Goal: Task Accomplishment & Management: Manage account settings

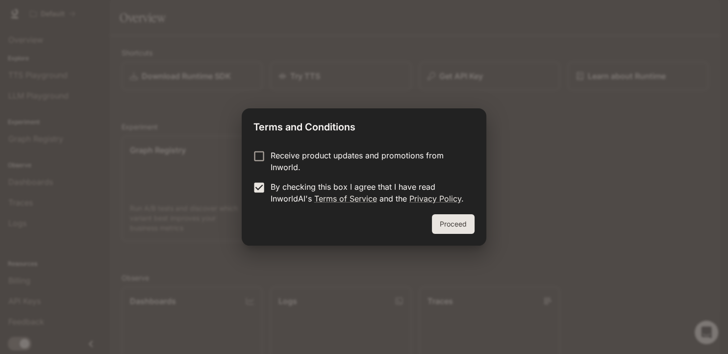
click at [469, 224] on button "Proceed" at bounding box center [453, 224] width 43 height 20
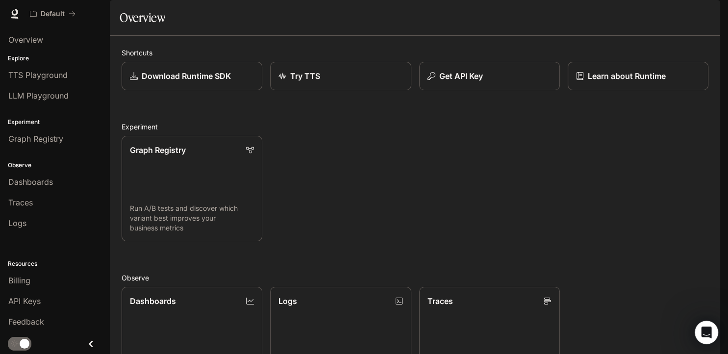
click at [707, 11] on img "button" at bounding box center [706, 14] width 14 height 14
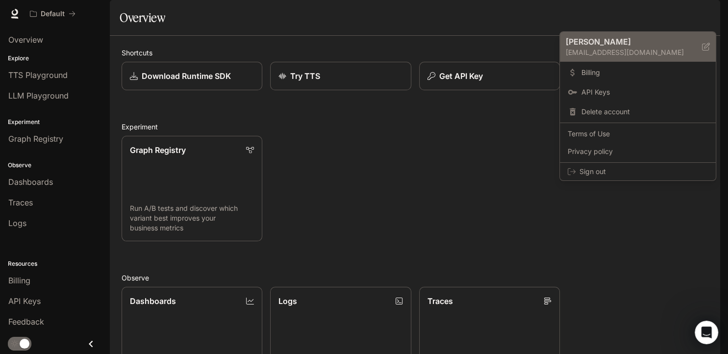
click at [705, 45] on icon at bounding box center [706, 47] width 8 height 8
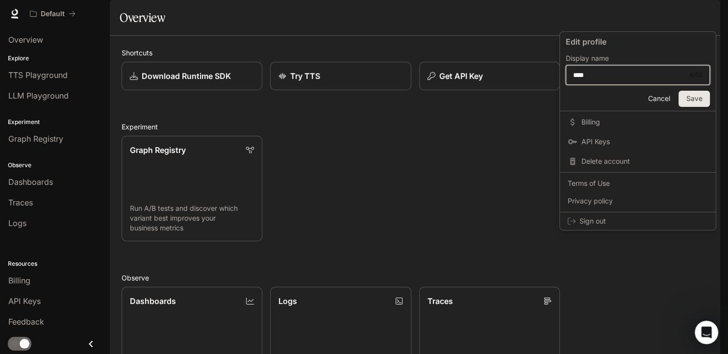
drag, startPoint x: 609, startPoint y: 77, endPoint x: 495, endPoint y: 76, distance: 114.2
click at [566, 76] on input "****" at bounding box center [628, 75] width 125 height 10
type input "**********"
click at [681, 96] on button "Save" at bounding box center [693, 99] width 31 height 16
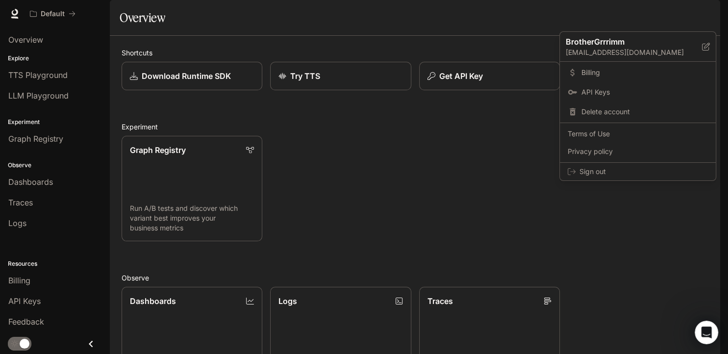
click at [425, 172] on div at bounding box center [364, 177] width 728 height 354
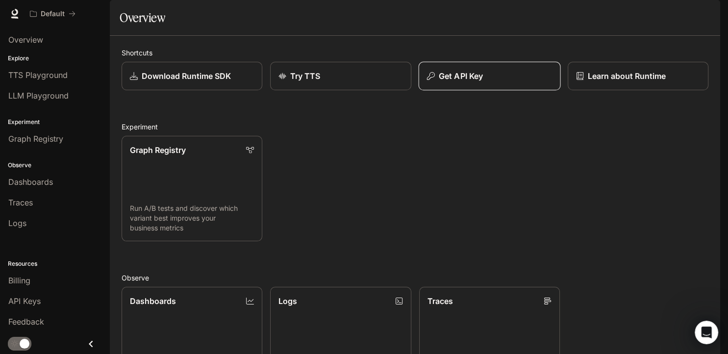
click at [489, 82] on div "Get API Key" at bounding box center [488, 76] width 125 height 12
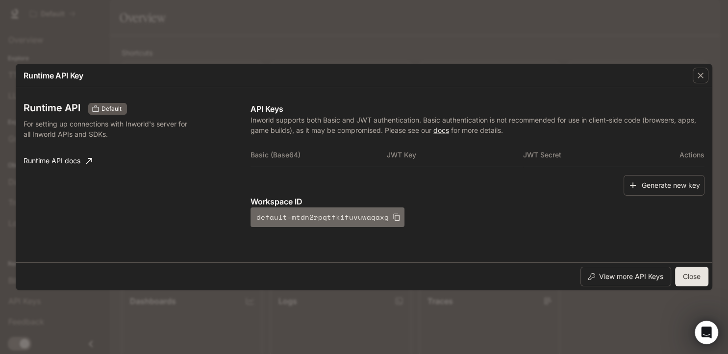
click at [393, 216] on icon "button" at bounding box center [397, 217] width 8 height 8
click at [643, 185] on button "Generate new key" at bounding box center [663, 185] width 81 height 21
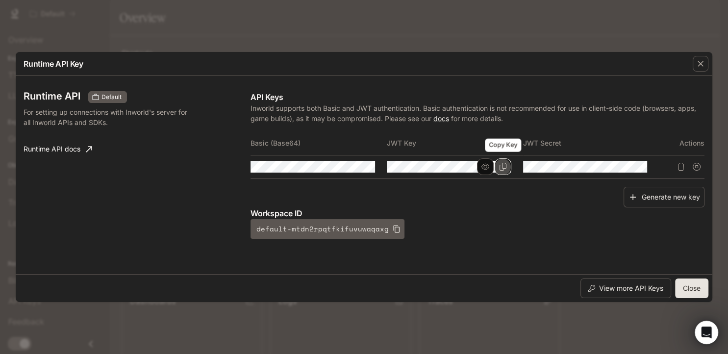
click at [503, 164] on icon "Copy Key" at bounding box center [502, 167] width 7 height 8
click at [691, 287] on button "Close" at bounding box center [691, 288] width 33 height 20
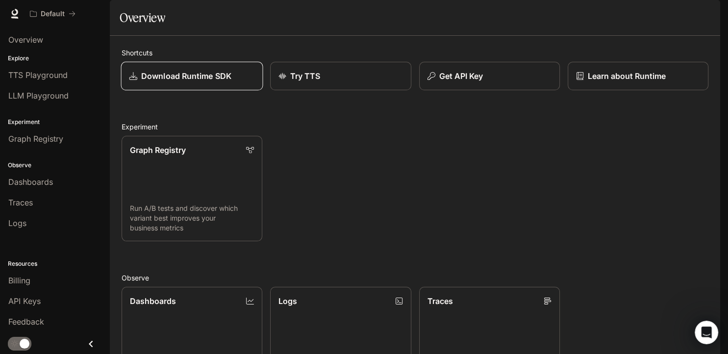
click at [185, 82] on p "Download Runtime SDK" at bounding box center [186, 76] width 90 height 12
click at [708, 19] on img "button" at bounding box center [706, 14] width 14 height 14
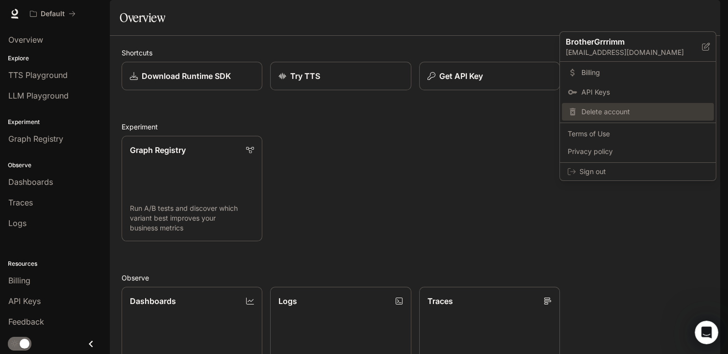
click at [609, 113] on span "Delete account" at bounding box center [644, 112] width 126 height 10
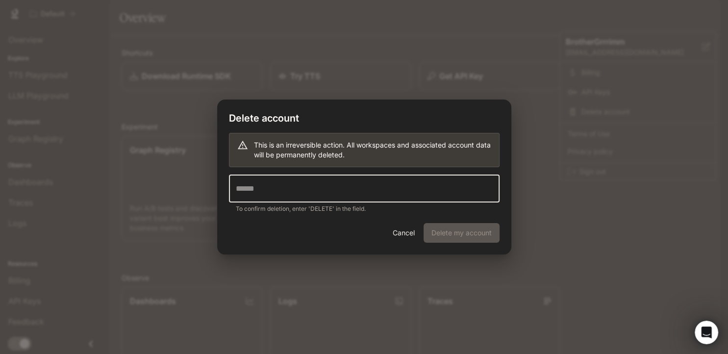
click at [245, 191] on input "text" at bounding box center [364, 188] width 271 height 27
click at [321, 188] on input "text" at bounding box center [364, 188] width 271 height 27
type input "******"
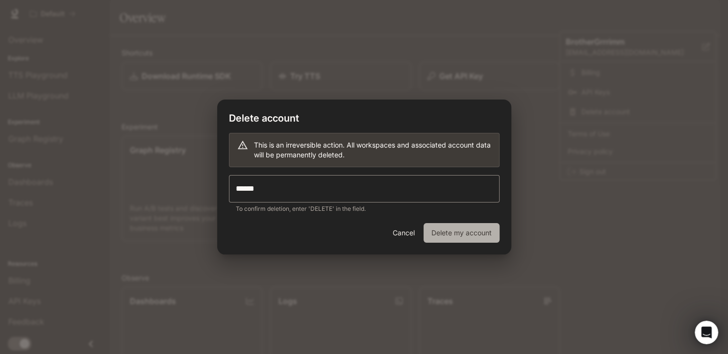
click at [468, 225] on button "Delete my account" at bounding box center [461, 233] width 76 height 20
